Goal: Register for event/course

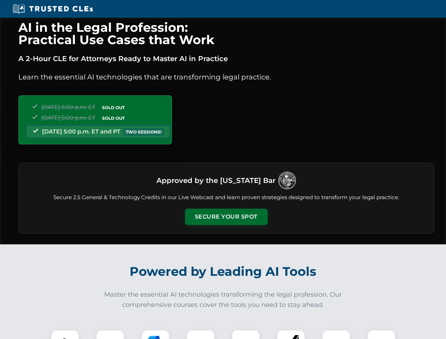
click at [226, 217] on button "Secure Your Spot" at bounding box center [226, 216] width 83 height 16
click at [65, 334] on img at bounding box center [65, 343] width 20 height 20
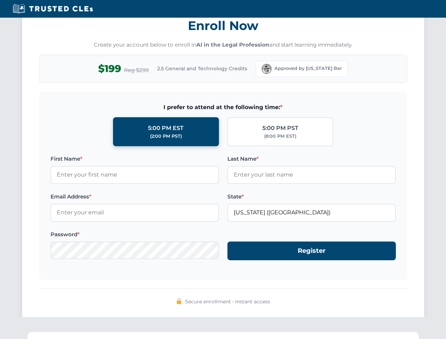
scroll to position [692, 0]
